Goal: Transaction & Acquisition: Subscribe to service/newsletter

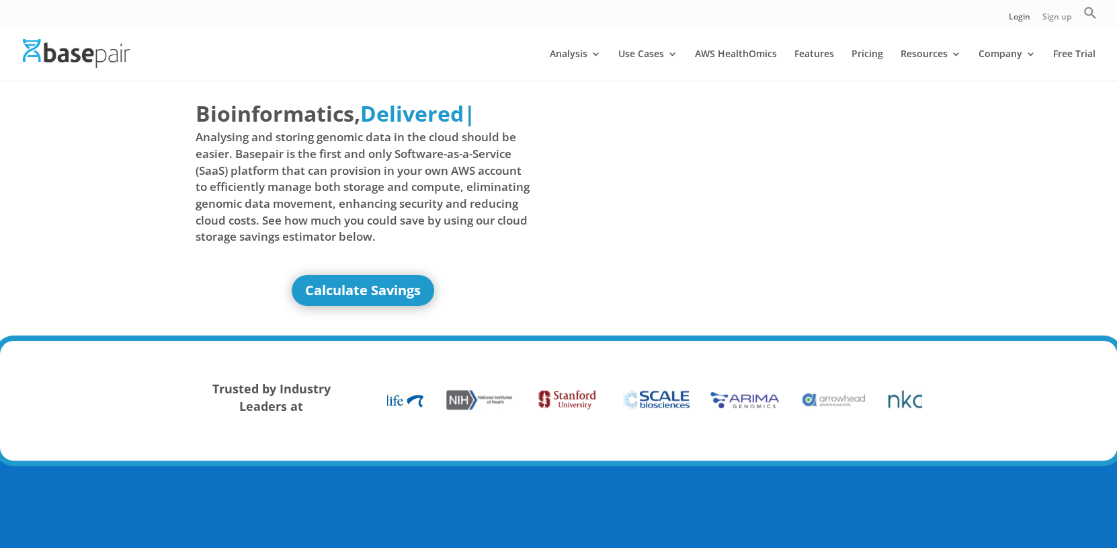
click at [1047, 19] on link "Sign up" at bounding box center [1057, 20] width 29 height 14
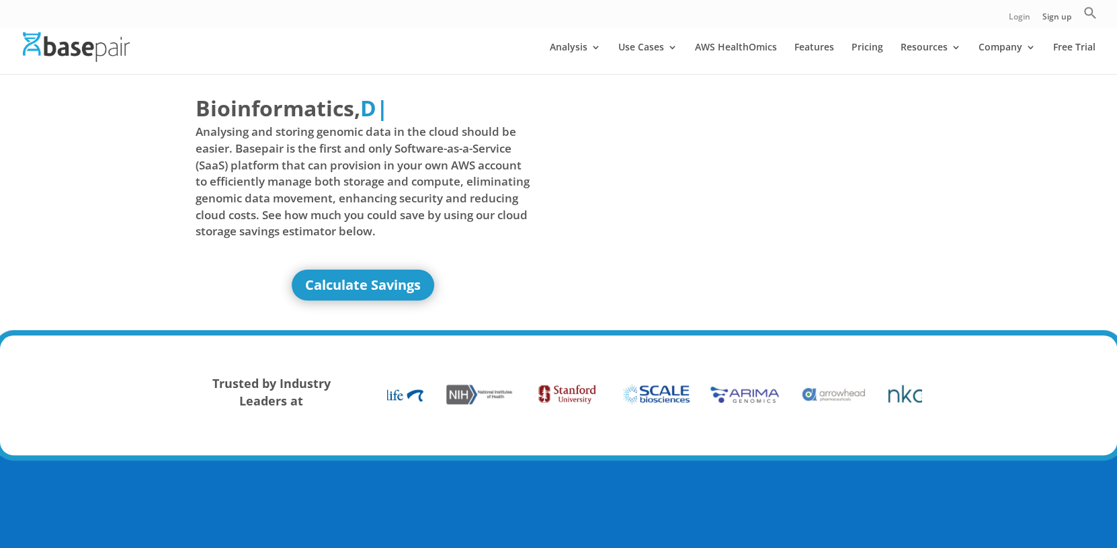
click at [1013, 17] on link "Login" at bounding box center [1020, 20] width 22 height 14
